Goal: Find specific page/section: Find specific page/section

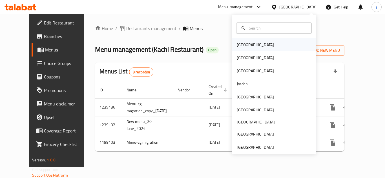
click at [251, 47] on div "[GEOGRAPHIC_DATA]" at bounding box center [274, 44] width 85 height 13
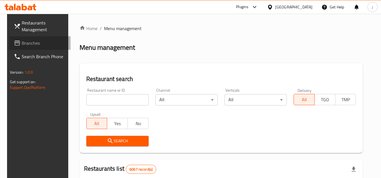
click at [34, 41] on span "Branches" at bounding box center [44, 43] width 45 height 7
